Goal: Task Accomplishment & Management: Complete application form

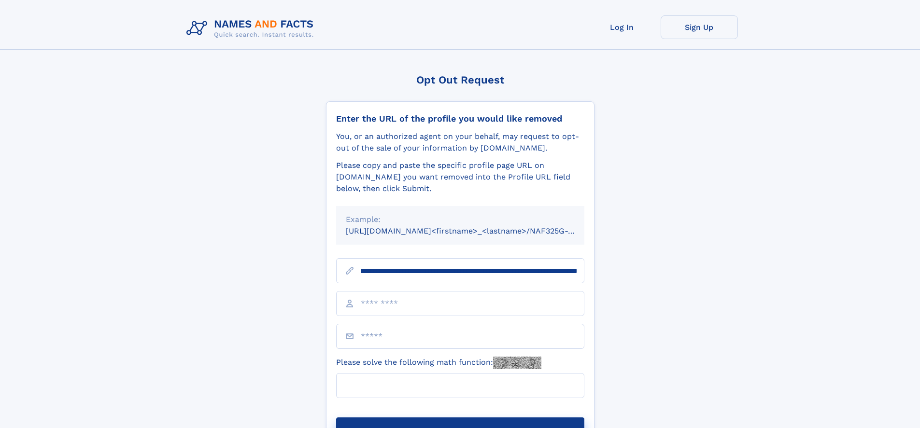
scroll to position [0, 123]
type input "**********"
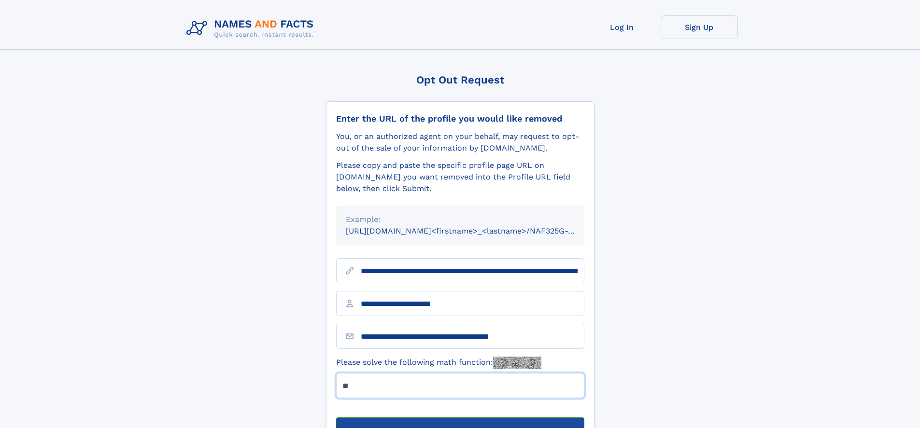
type input "**"
click at [460, 418] on button "Submit Opt Out Request" at bounding box center [460, 433] width 248 height 31
